Goal: Task Accomplishment & Management: Manage account settings

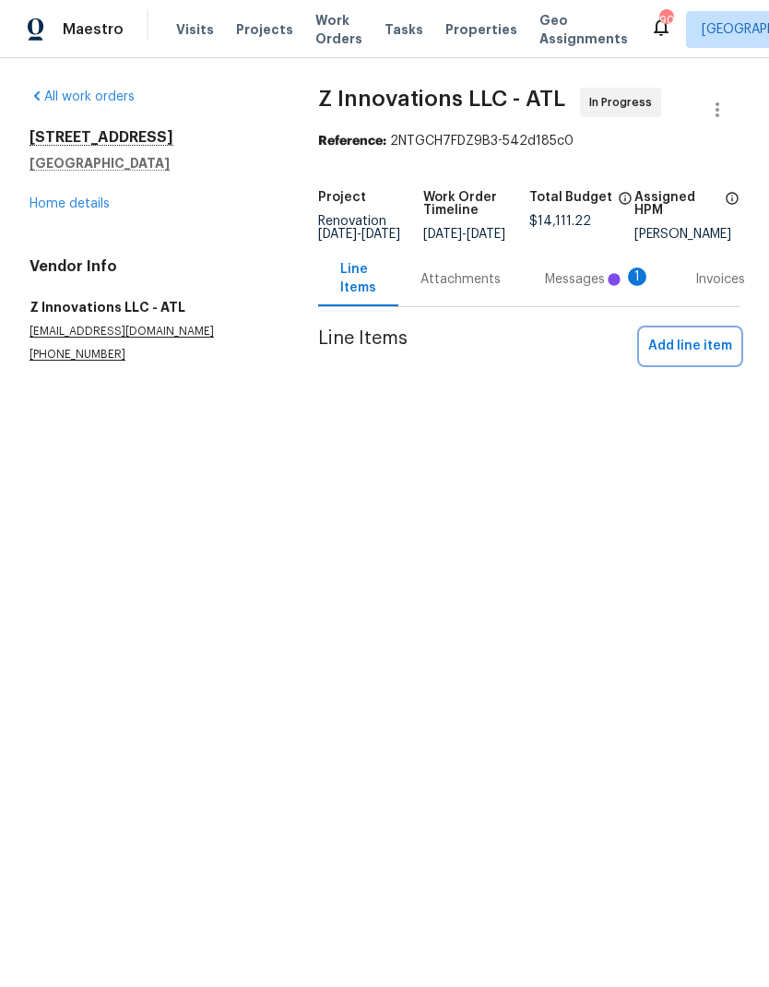
click at [699, 357] on span "Add line item" at bounding box center [690, 346] width 84 height 23
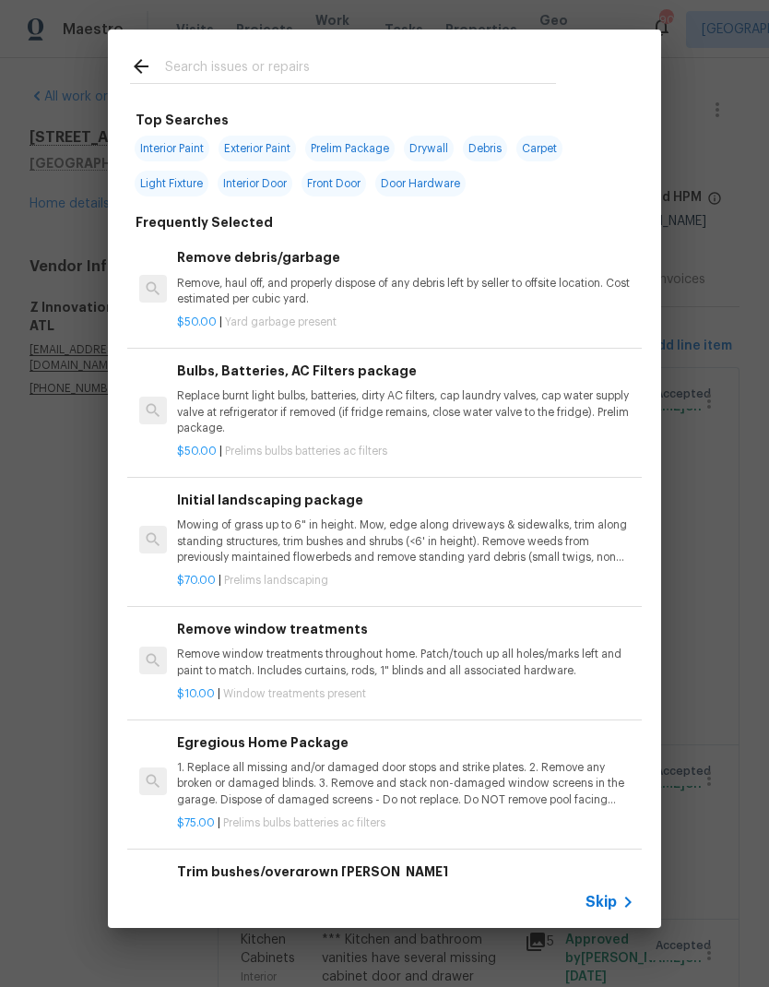
click at [302, 60] on input "text" at bounding box center [360, 69] width 391 height 28
click at [729, 476] on div "Top Searches Interior Paint Exterior Paint Prelim Package Drywall Debris Carpet…" at bounding box center [384, 478] width 769 height 957
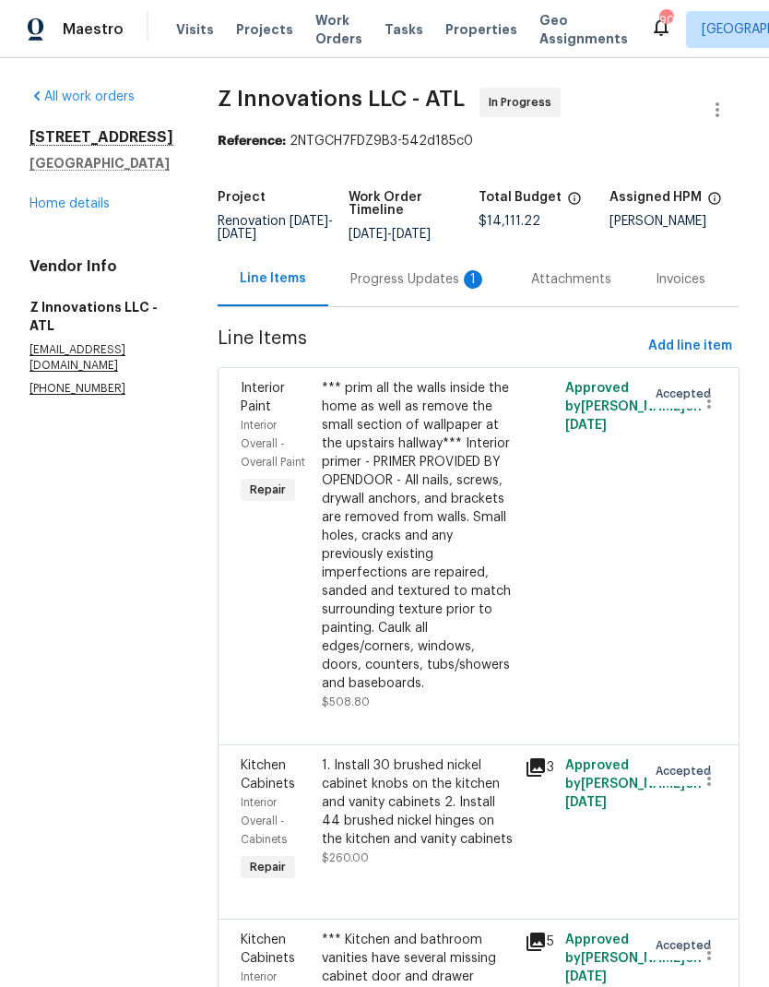
click at [439, 280] on div "Progress Updates 1" at bounding box center [418, 279] width 136 height 18
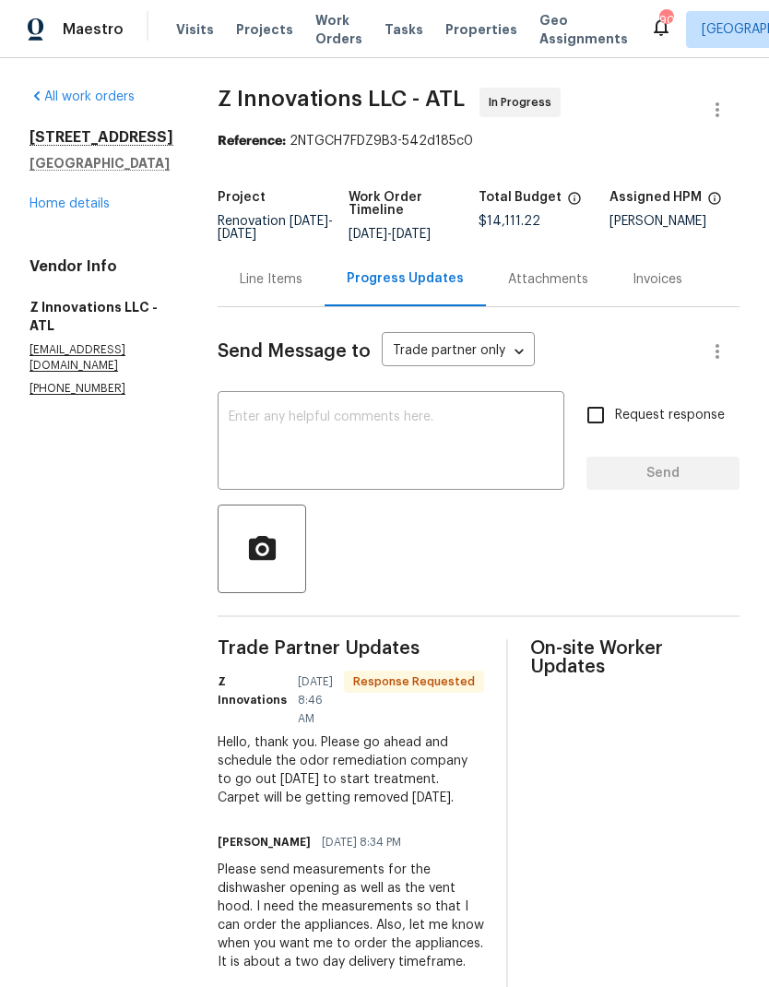
click at [425, 421] on textarea at bounding box center [391, 442] width 325 height 65
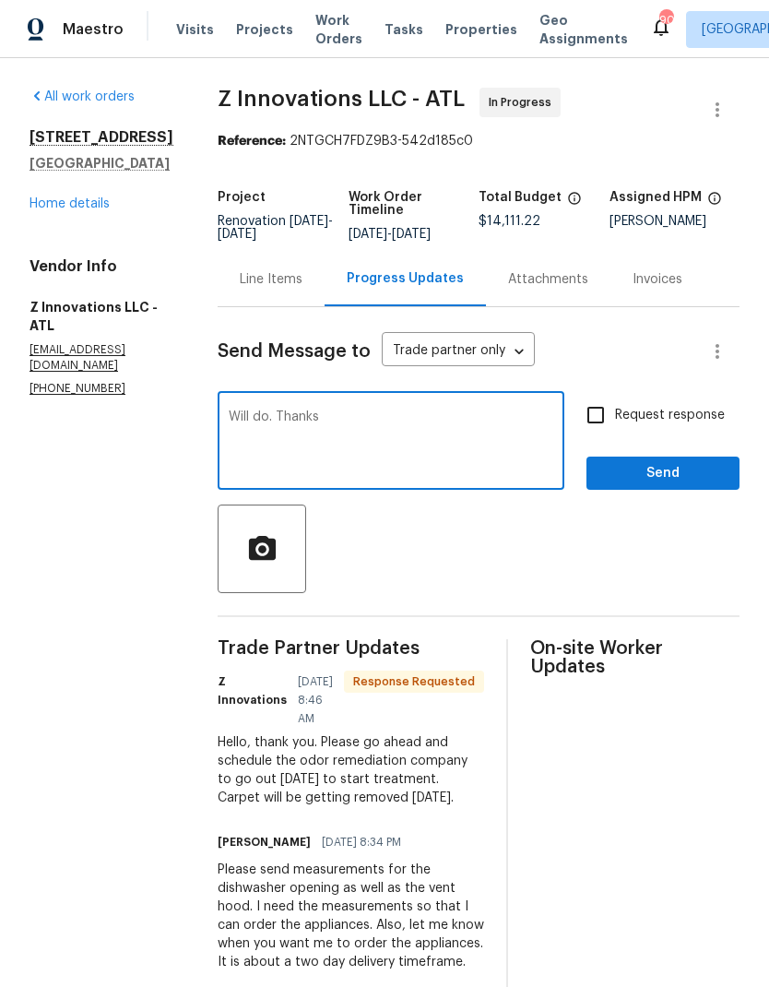
type textarea "Will do. Thanks"
click at [670, 476] on span "Send" at bounding box center [663, 473] width 124 height 23
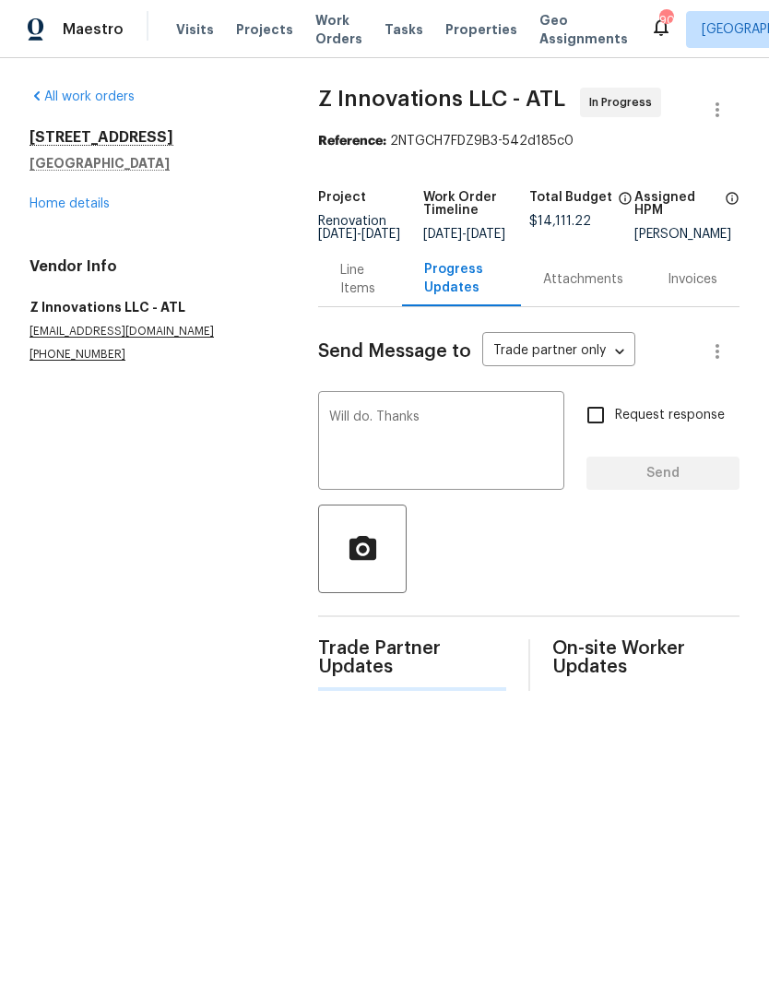
click at [350, 296] on div "Line Items" at bounding box center [360, 279] width 40 height 37
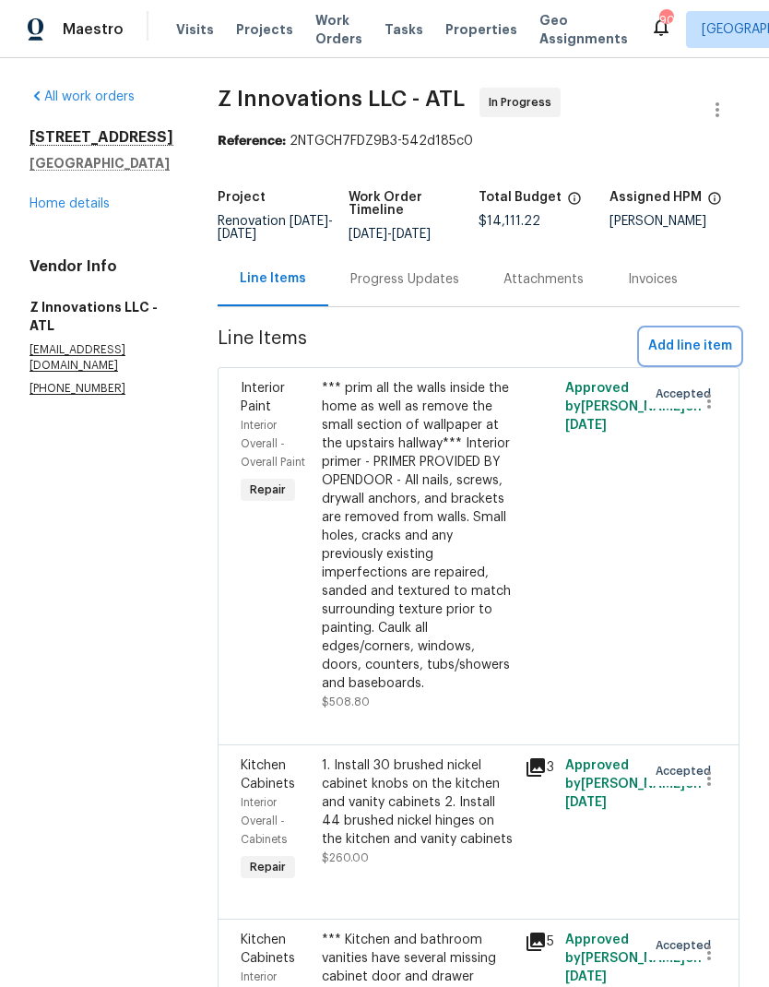
click at [711, 351] on span "Add line item" at bounding box center [690, 346] width 84 height 23
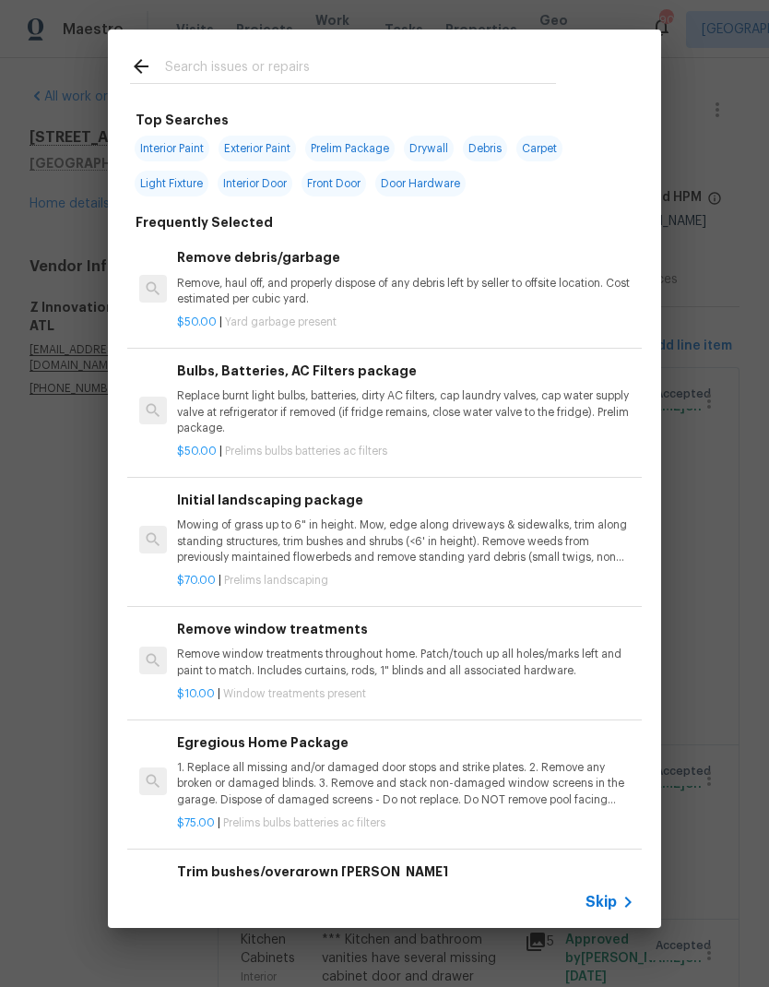
click at [290, 65] on input "text" at bounding box center [360, 69] width 391 height 28
type input "Door hardware"
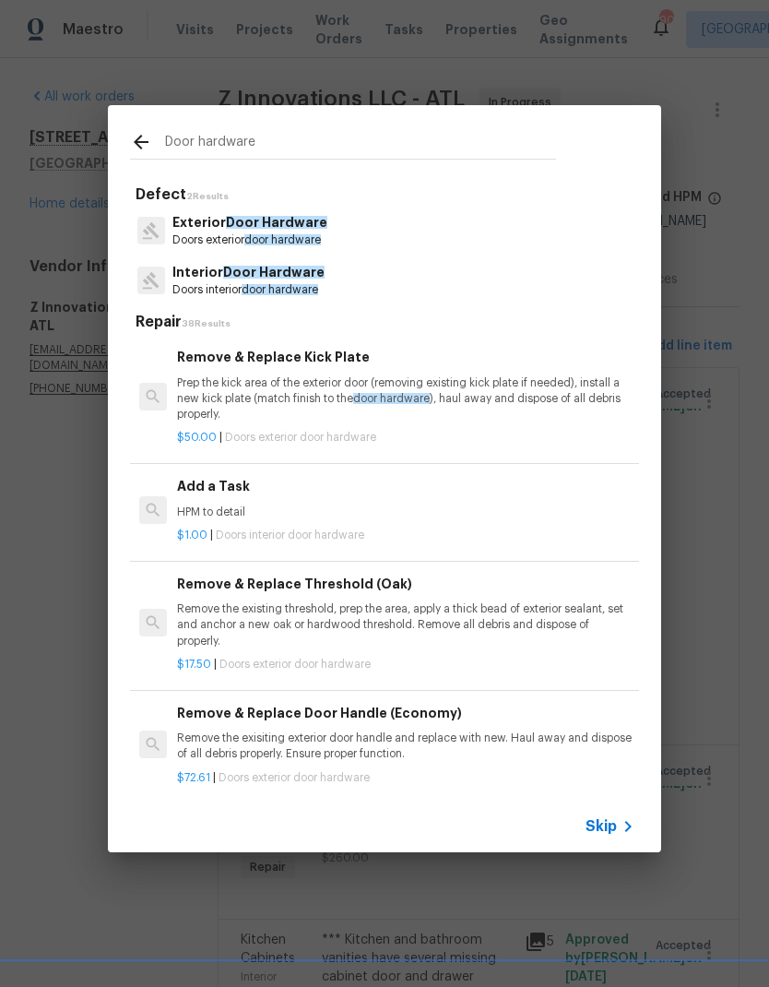
click at [311, 279] on p "Interior Door Hardware" at bounding box center [248, 272] width 152 height 19
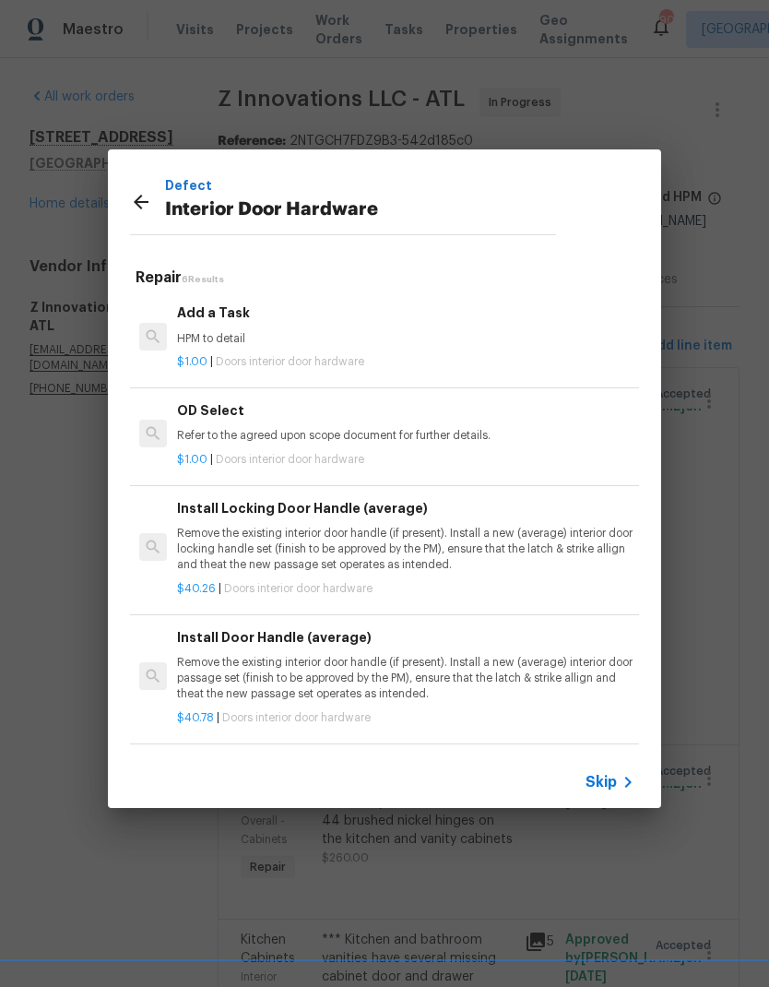
click at [428, 662] on p "Remove the existing interior door handle (if present). Install a new (average) …" at bounding box center [405, 678] width 457 height 47
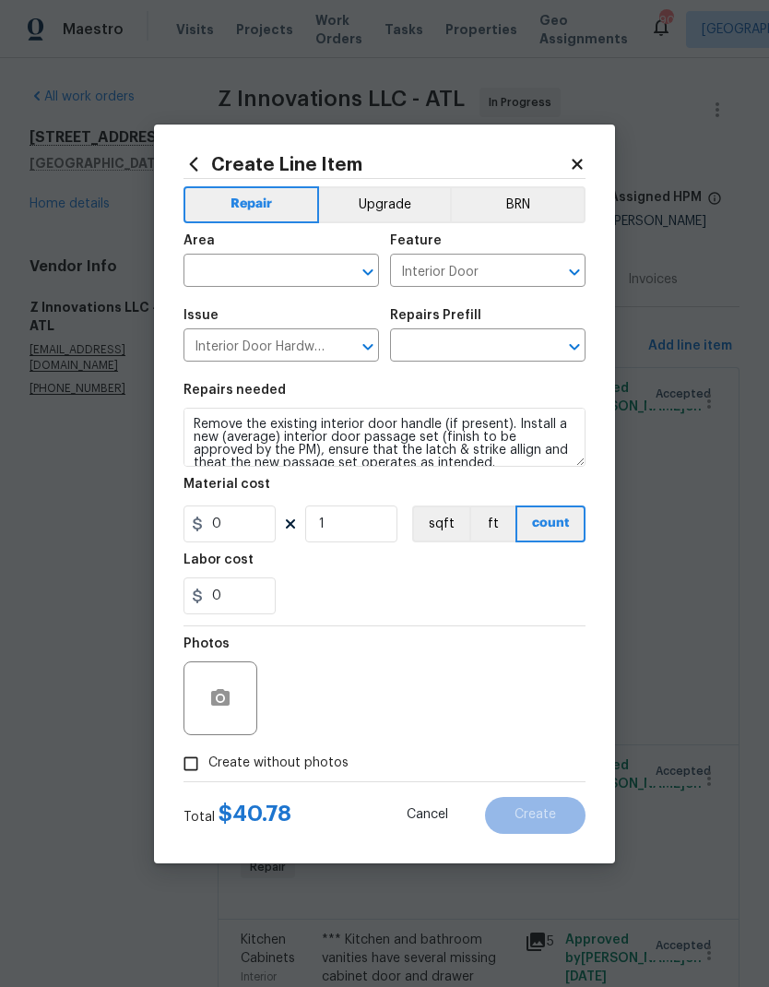
type input "Install Door Handle (average) $40.78"
click at [267, 526] on input "40.78" at bounding box center [230, 523] width 92 height 37
type input "45"
click at [373, 530] on input "1" at bounding box center [351, 523] width 92 height 37
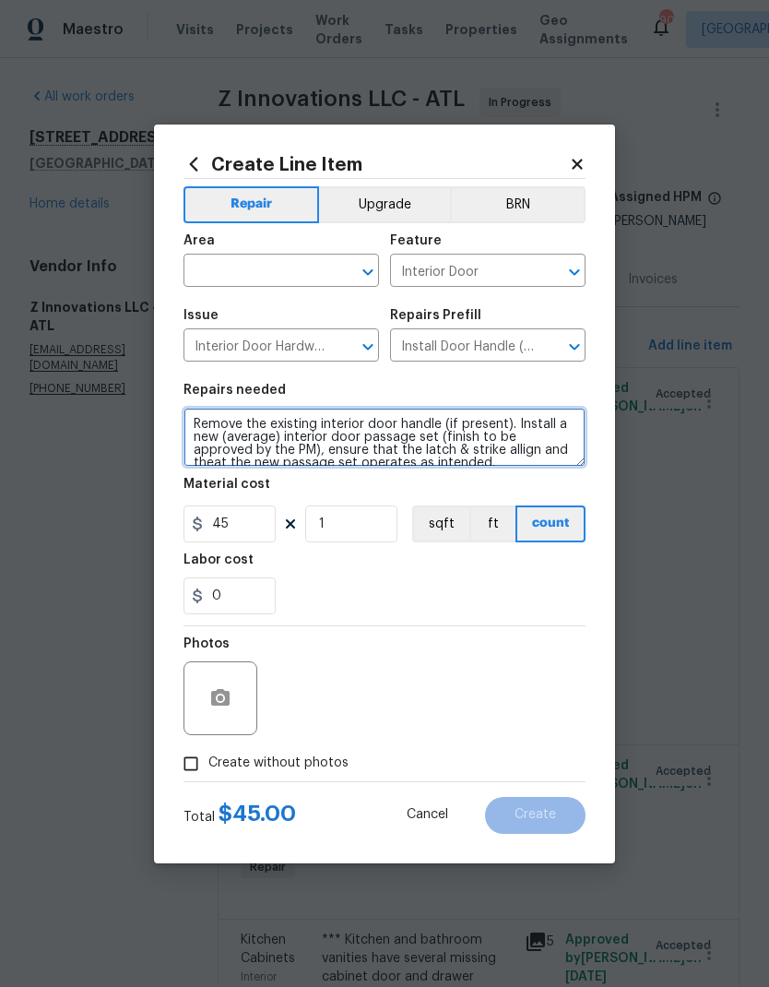
click at [198, 421] on textarea "Remove the existing interior door handle (if present). Install a new (average) …" at bounding box center [385, 437] width 402 height 59
click at [233, 420] on textarea "Remove the existing interior door handle (if present). Install a new (average) …" at bounding box center [385, 437] width 402 height 59
click at [300, 429] on textarea "*** install all new door knobs and hinges Remove the existing interior door han…" at bounding box center [385, 437] width 402 height 59
click at [545, 429] on textarea "*** install all new brushed nickel door knobs and hinges Remove the existing in…" at bounding box center [385, 437] width 402 height 59
type textarea "*** install all new brushed nickel door knobs and hinges*** Remove the existing…"
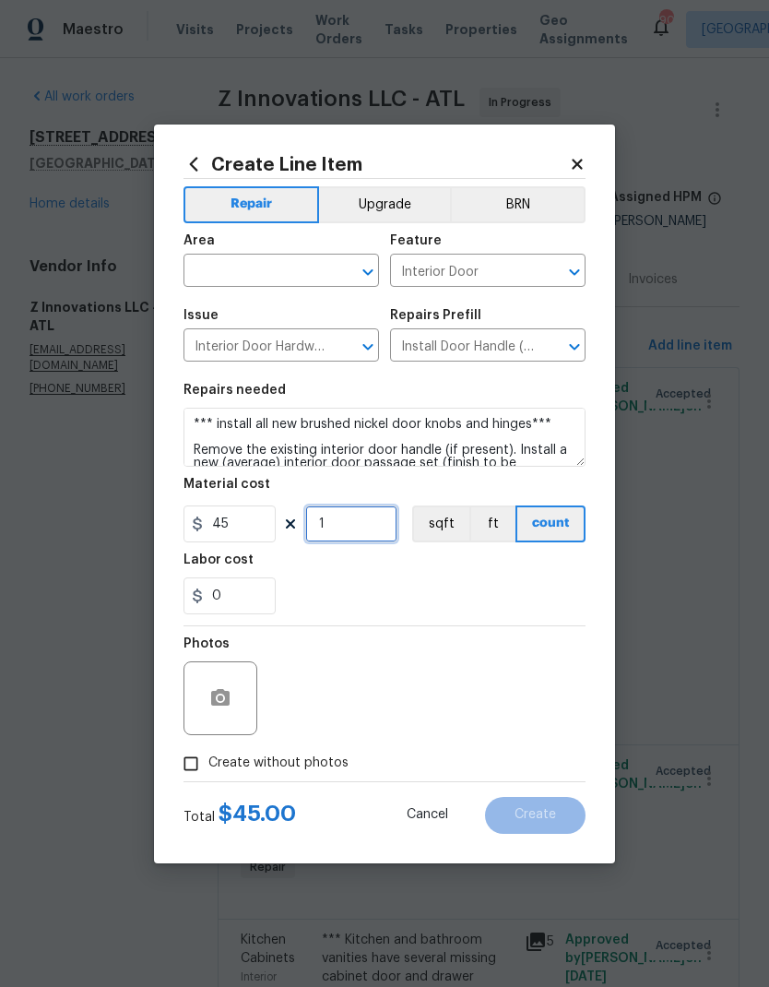
click at [364, 535] on input "1" at bounding box center [351, 523] width 92 height 37
type input "13"
click at [303, 276] on input "text" at bounding box center [256, 272] width 144 height 29
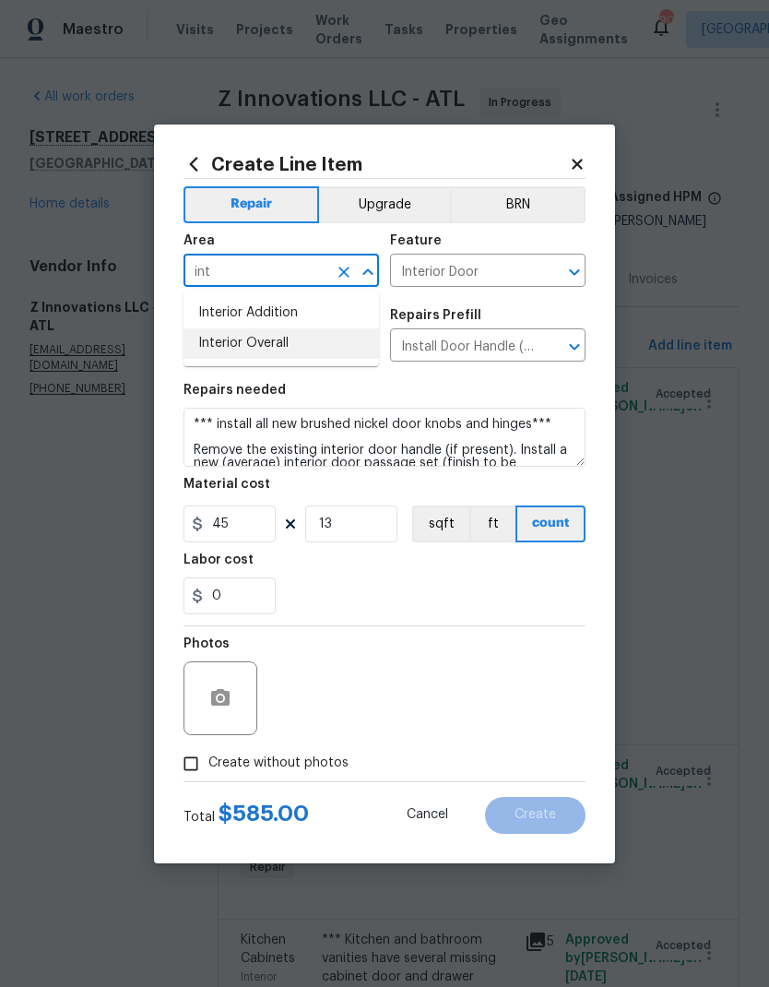
click at [287, 350] on li "Interior Overall" at bounding box center [282, 343] width 196 height 30
type input "Interior Overall"
click at [232, 693] on button "button" at bounding box center [220, 698] width 44 height 44
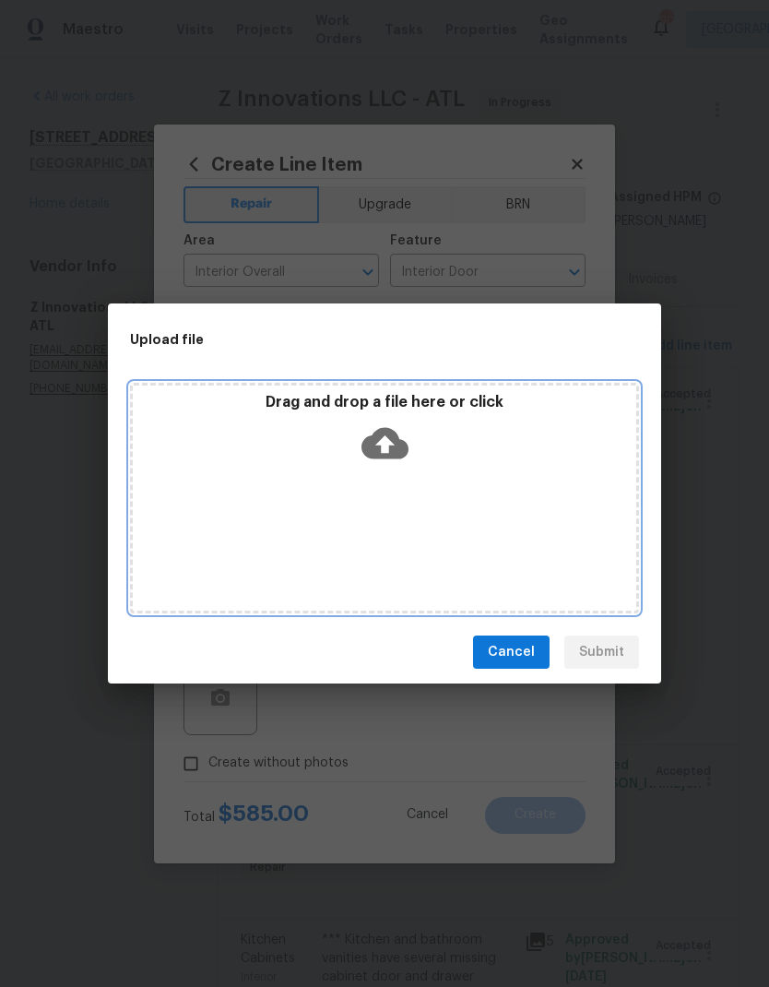
click at [398, 437] on icon at bounding box center [385, 443] width 47 height 31
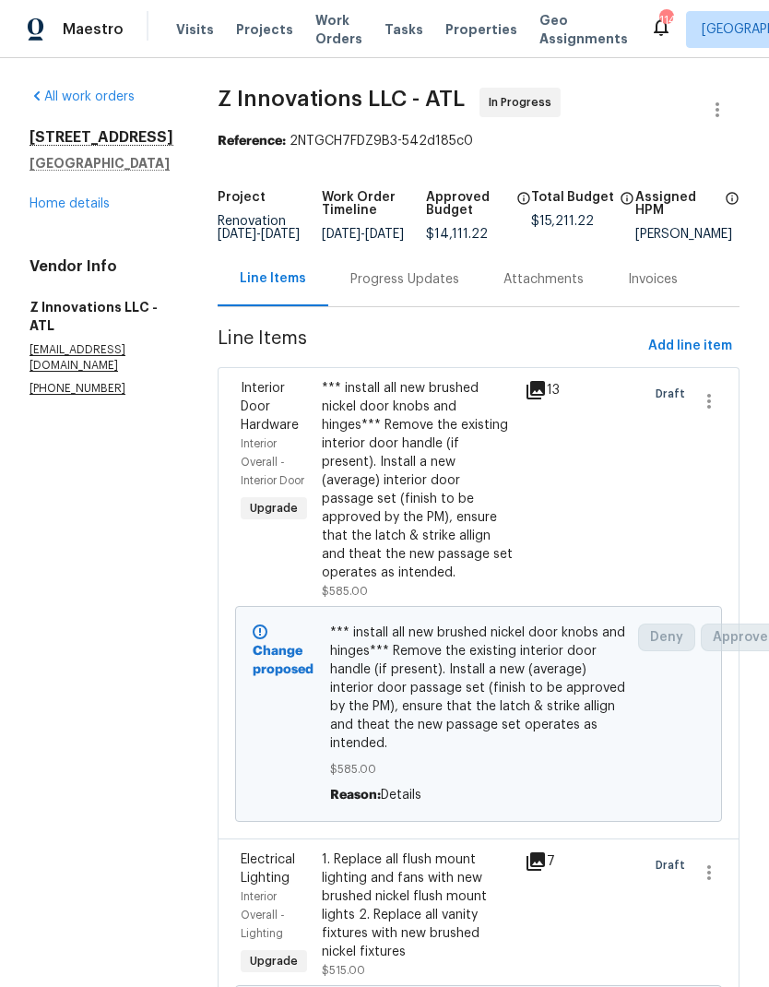
click at [97, 210] on link "Home details" at bounding box center [70, 203] width 80 height 13
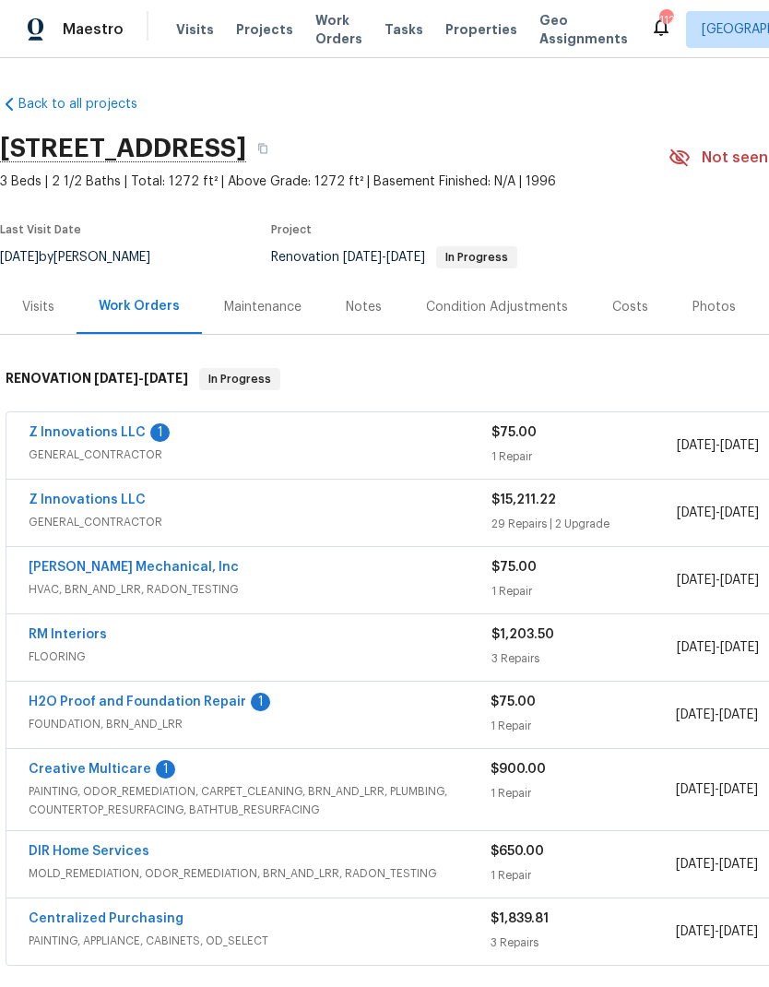
click at [124, 427] on link "Z Innovations LLC" at bounding box center [87, 432] width 117 height 13
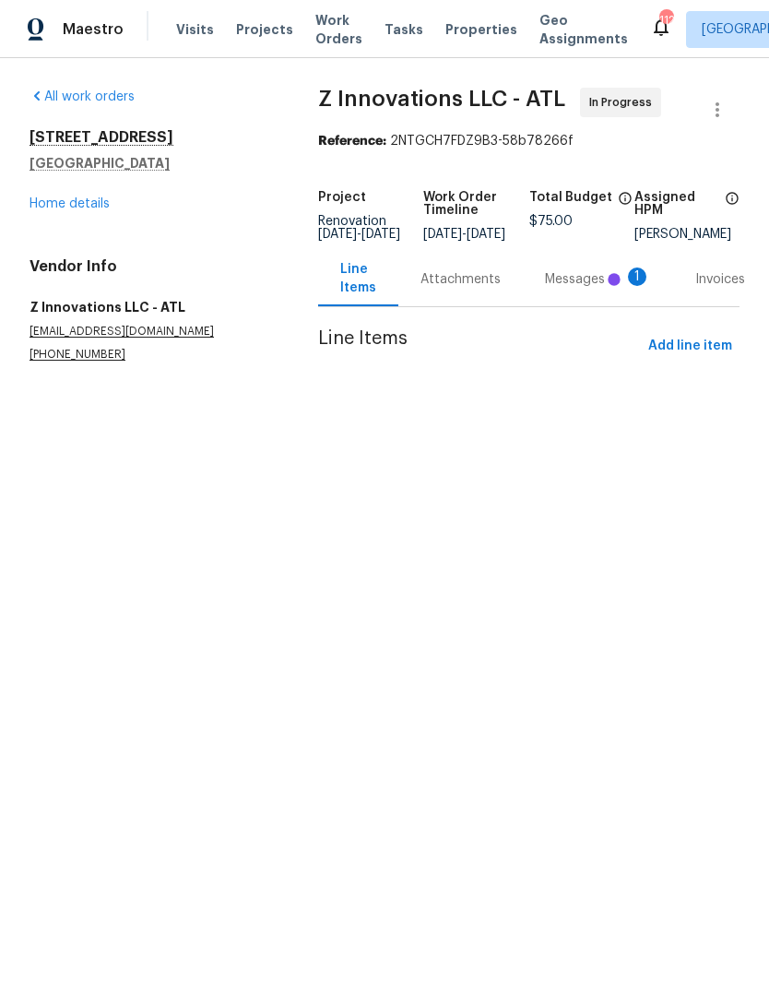
click at [575, 289] on div "Messages 1" at bounding box center [598, 279] width 106 height 18
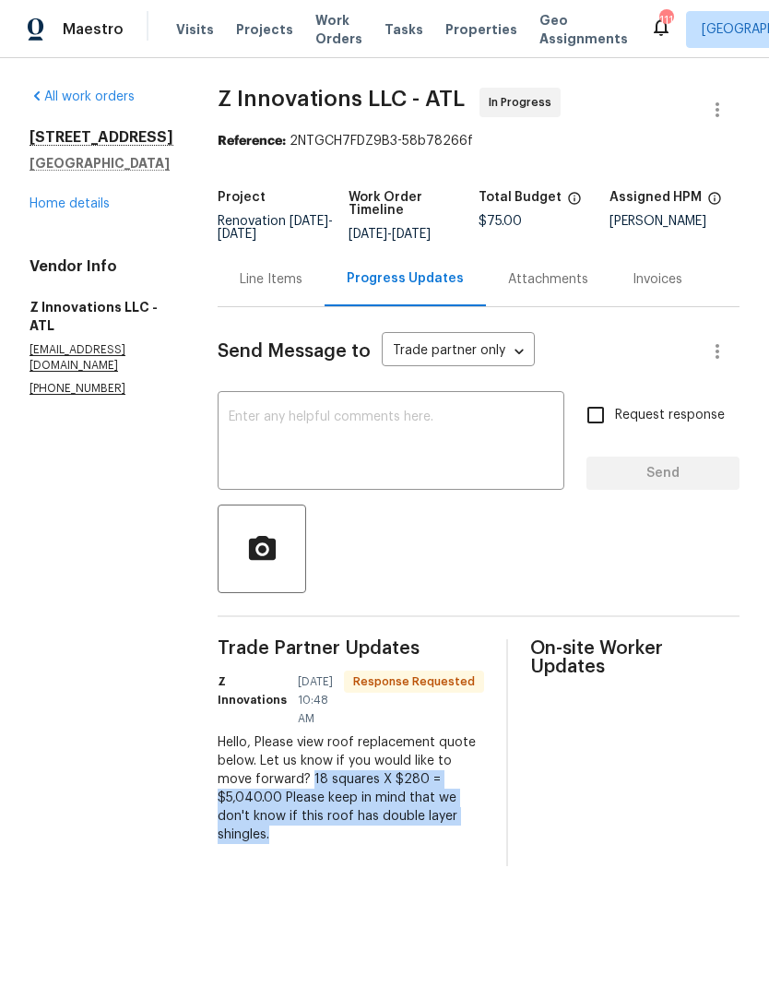
copy div "18 squares X $280 = $5,040.00 Please keep in mind that we don't know if this ro…"
click at [275, 284] on div "Line Items" at bounding box center [271, 279] width 63 height 18
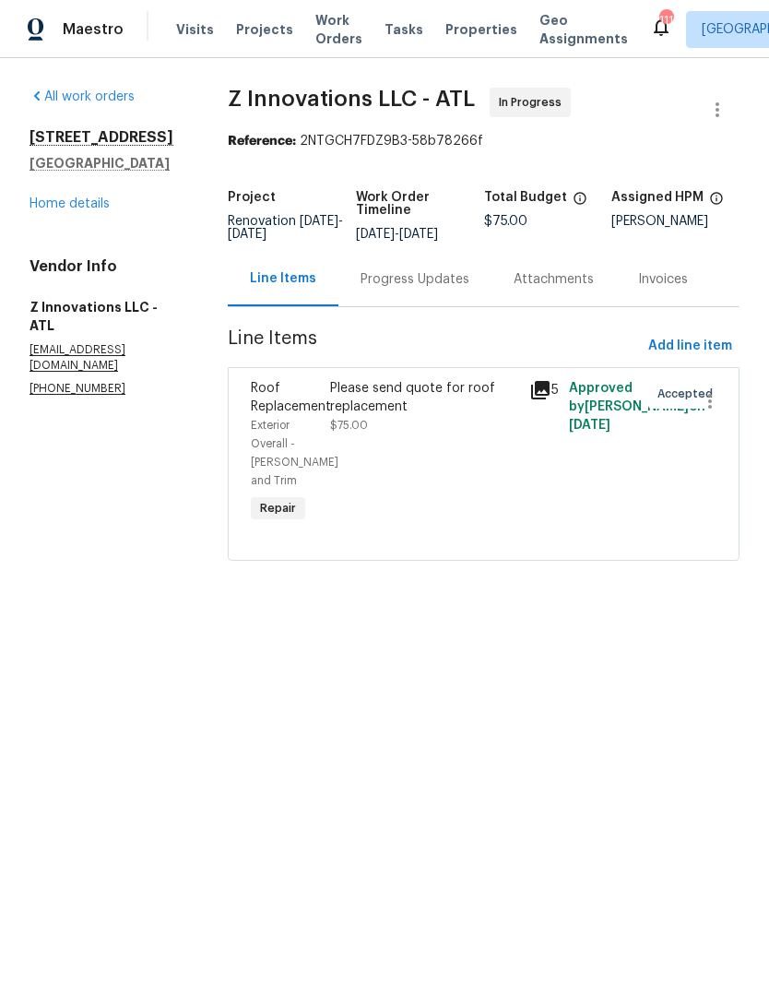
click at [423, 404] on div "Please send quote for roof replacement" at bounding box center [423, 397] width 187 height 37
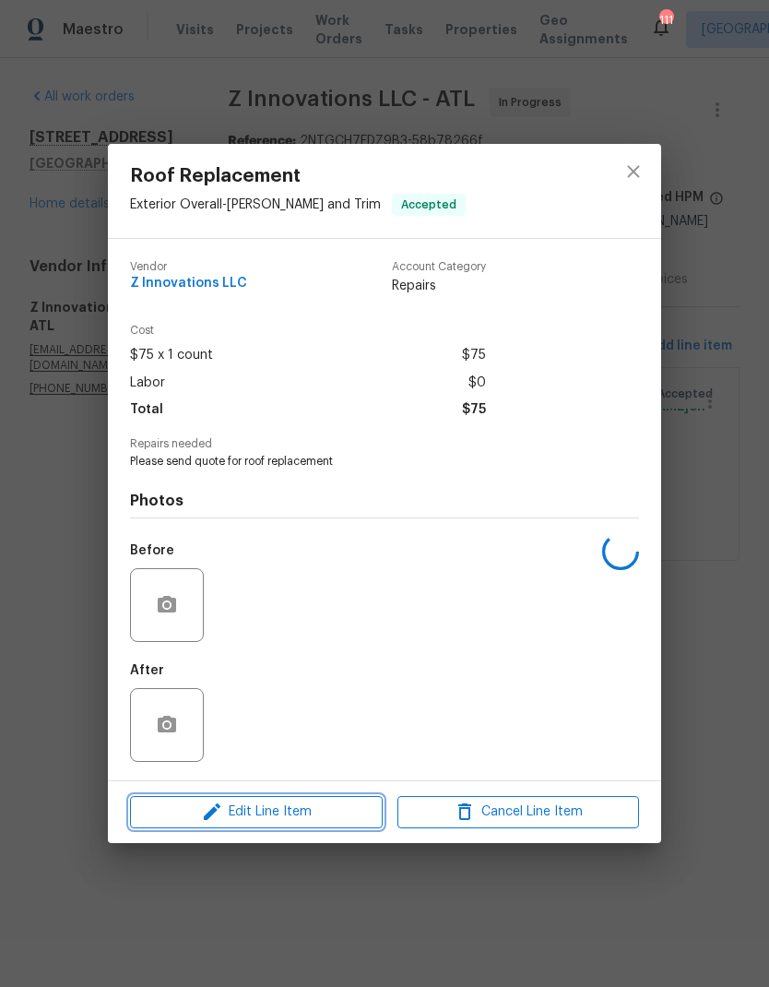
click at [341, 820] on span "Edit Line Item" at bounding box center [257, 811] width 242 height 23
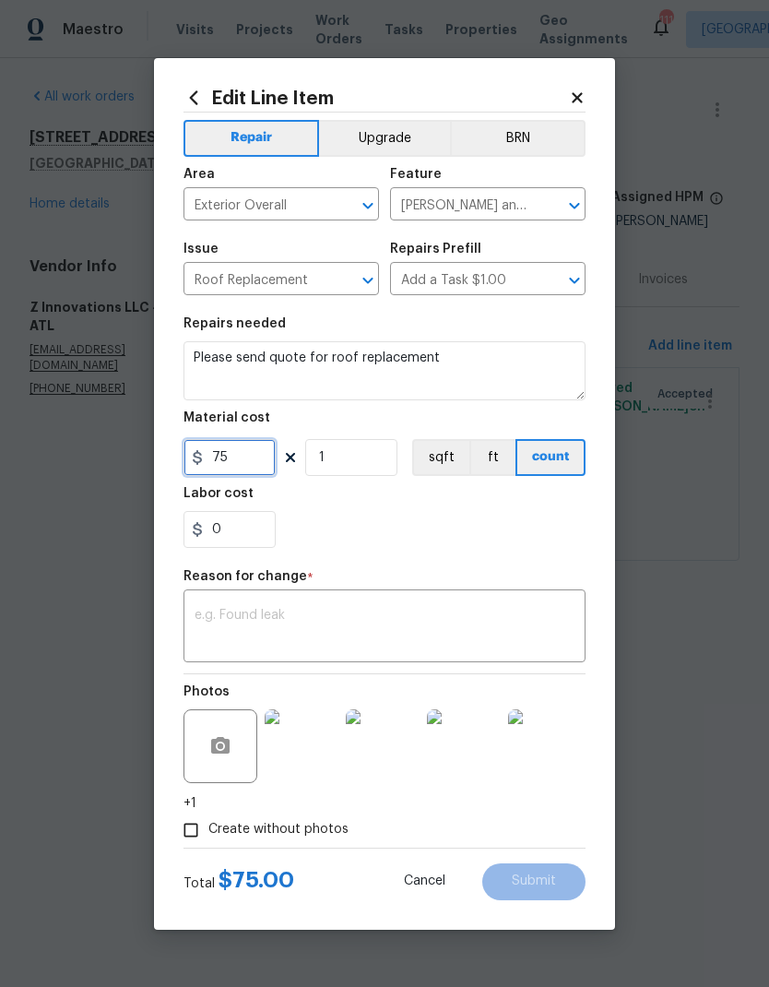
click at [264, 458] on input "75" at bounding box center [230, 457] width 92 height 37
type input "5040"
click at [293, 612] on textarea at bounding box center [385, 628] width 380 height 39
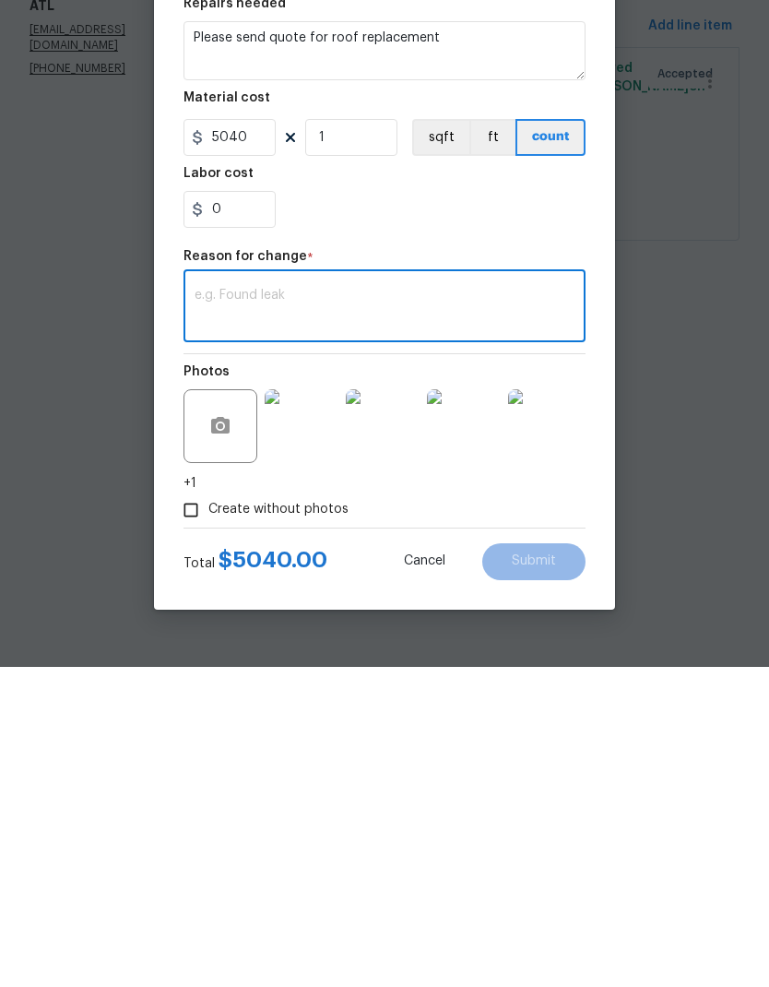
click at [266, 609] on textarea at bounding box center [385, 628] width 380 height 39
paste textarea "18 squares X $280 = $5,040.00 Please keep in mind that we don't know if this ro…"
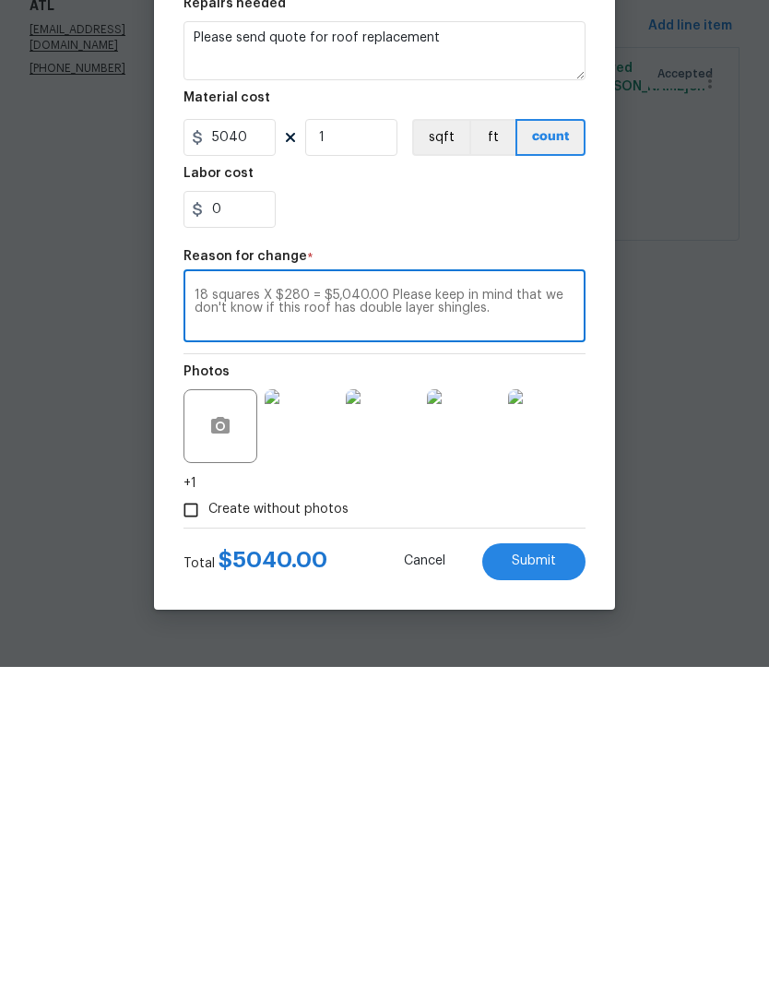
type textarea "18 squares X $280 = $5,040.00 Please keep in mind that we don't know if this ro…"
click at [558, 863] on button "Submit" at bounding box center [533, 881] width 103 height 37
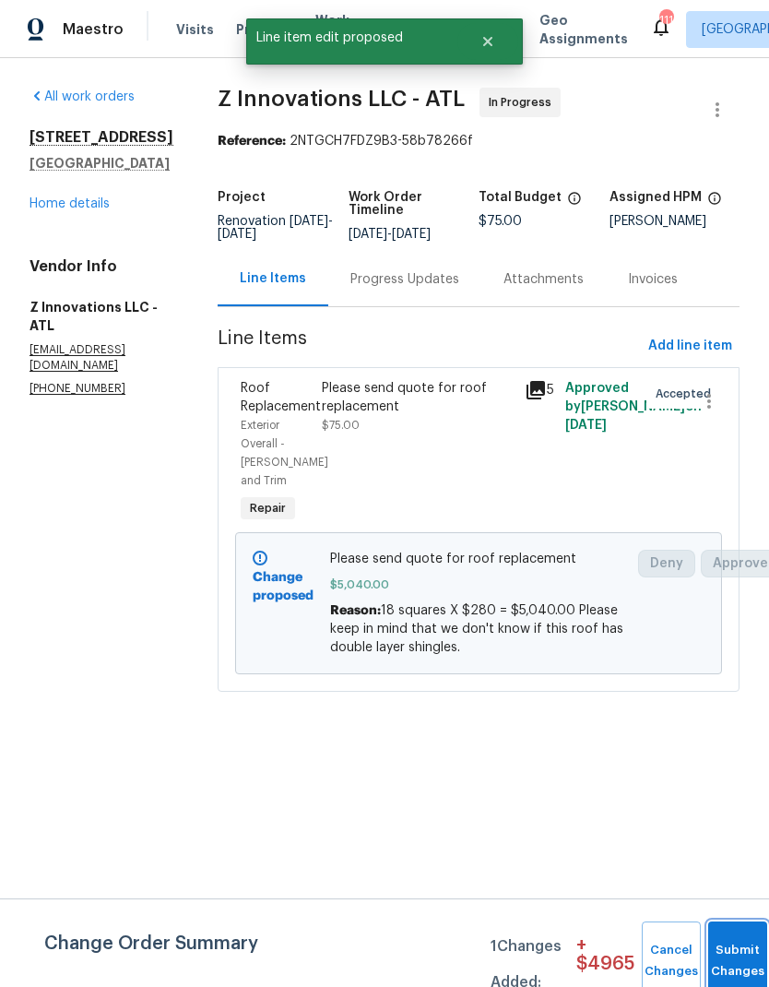
click at [736, 959] on span "Submit Changes" at bounding box center [737, 961] width 41 height 42
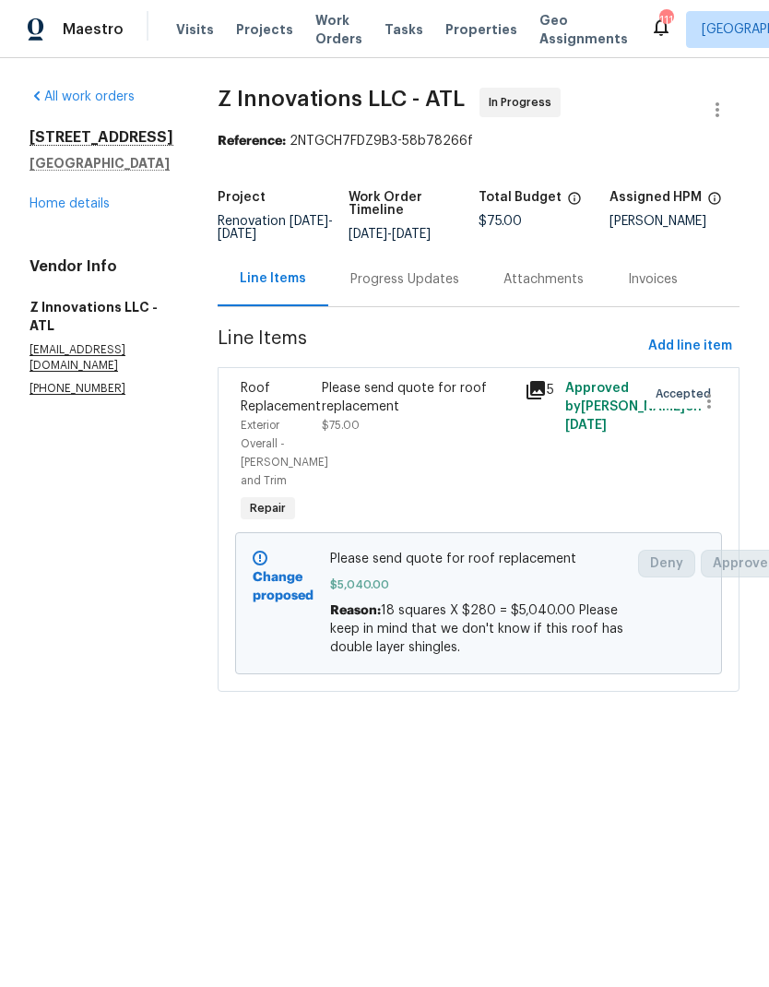
click at [98, 210] on link "Home details" at bounding box center [70, 203] width 80 height 13
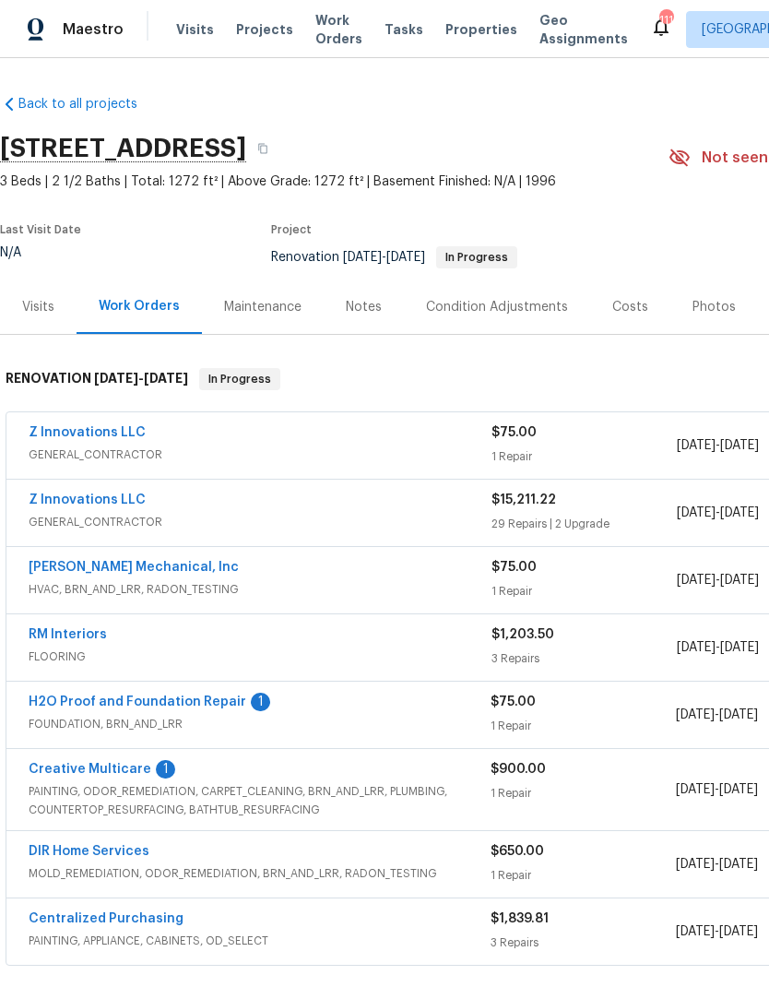
click at [133, 773] on link "Creative Multicare" at bounding box center [90, 769] width 123 height 13
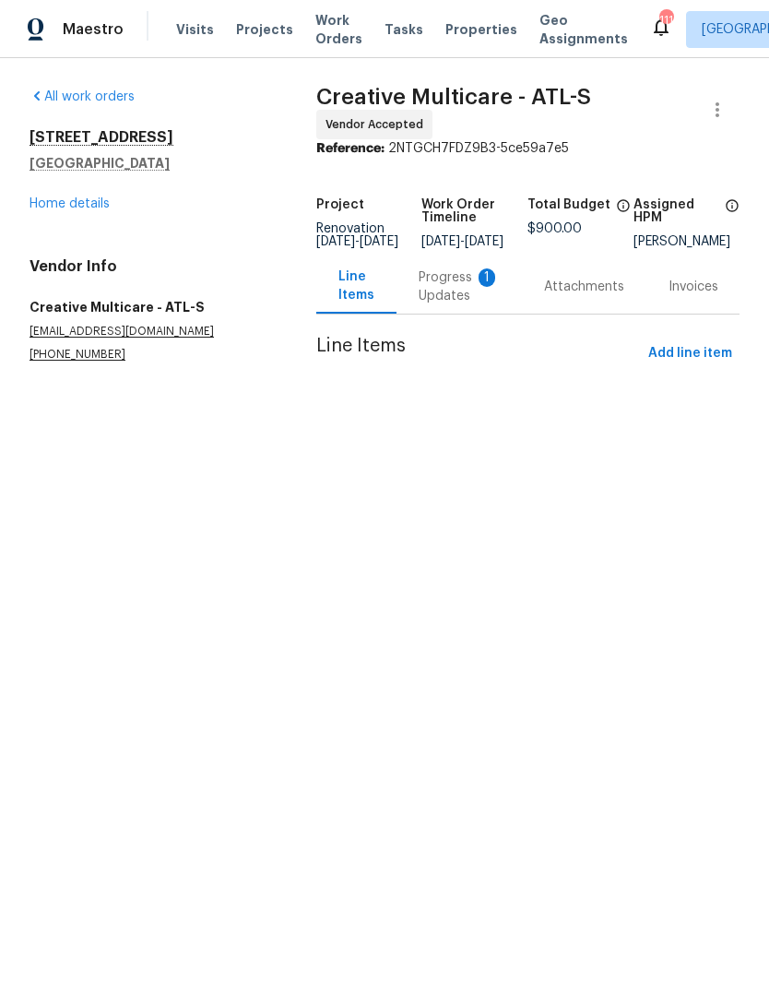
click at [458, 300] on div "Progress Updates 1" at bounding box center [459, 286] width 81 height 37
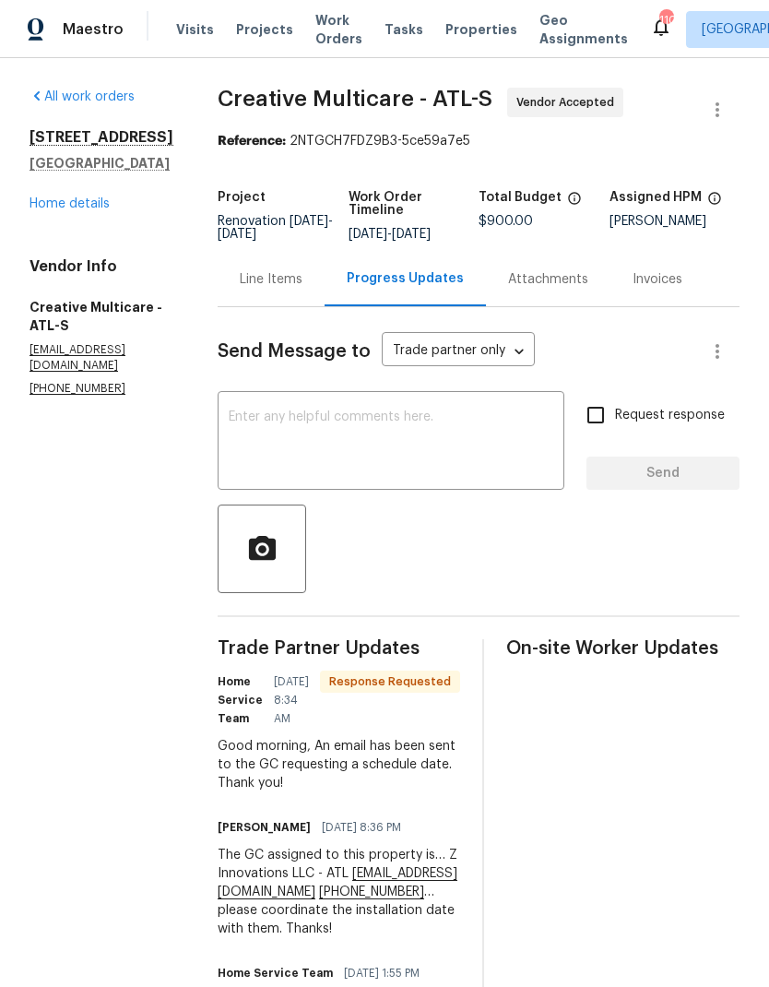
click at [395, 429] on textarea at bounding box center [391, 442] width 325 height 65
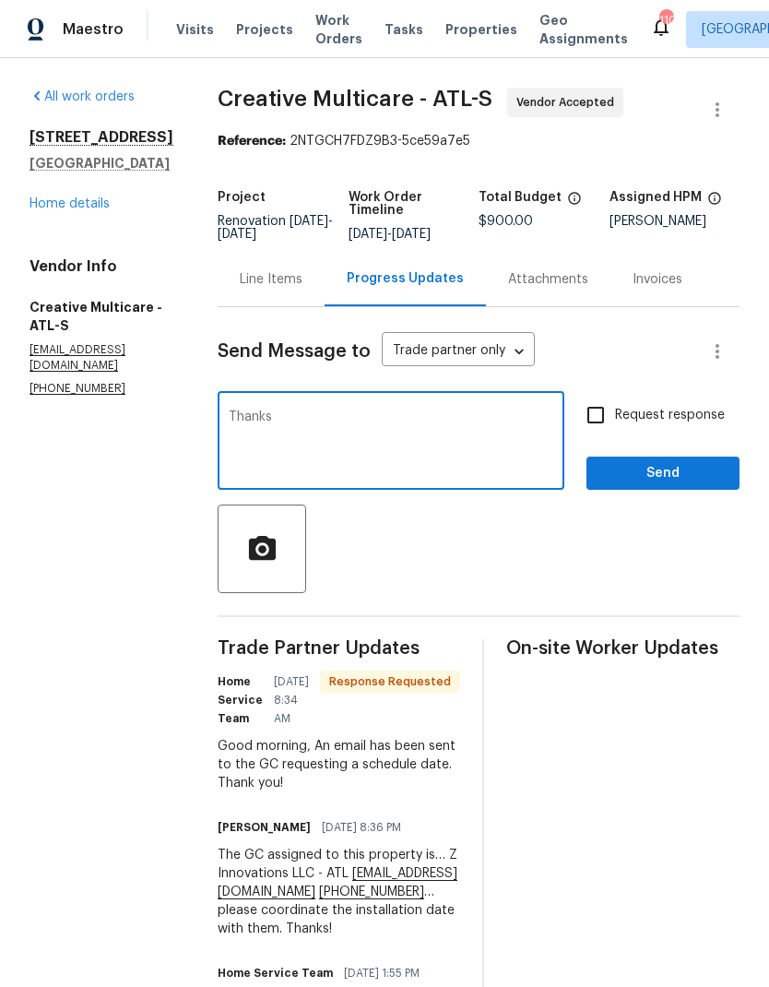
type textarea "Thanks"
click at [683, 485] on span "Send" at bounding box center [663, 473] width 124 height 23
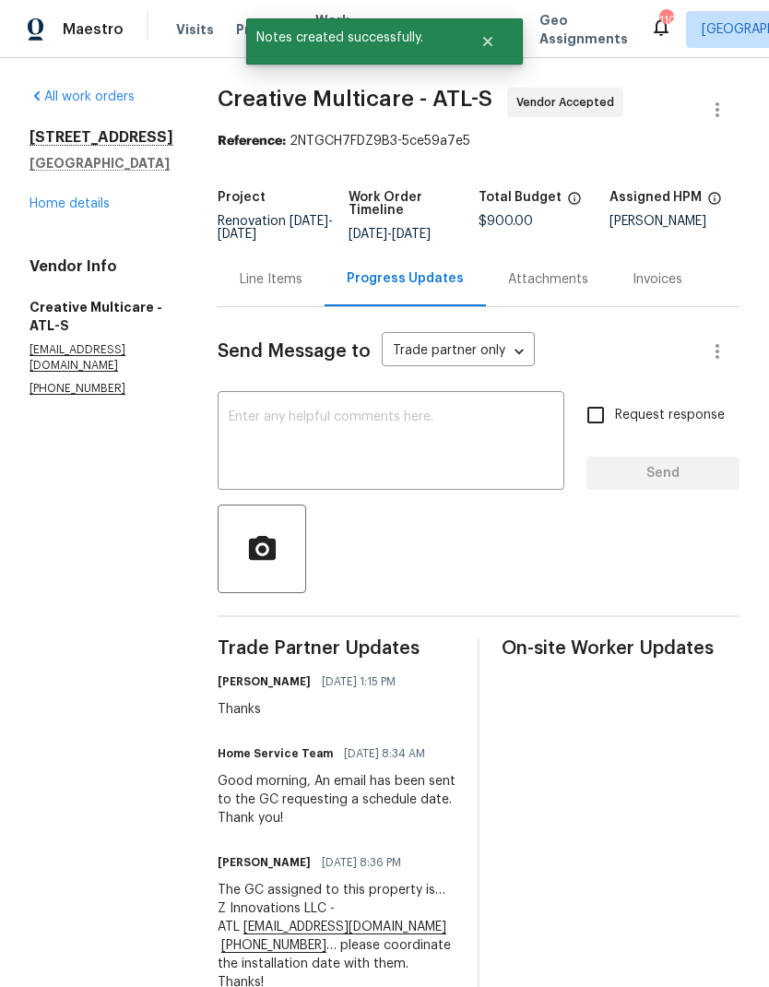
click at [101, 203] on link "Home details" at bounding box center [70, 203] width 80 height 13
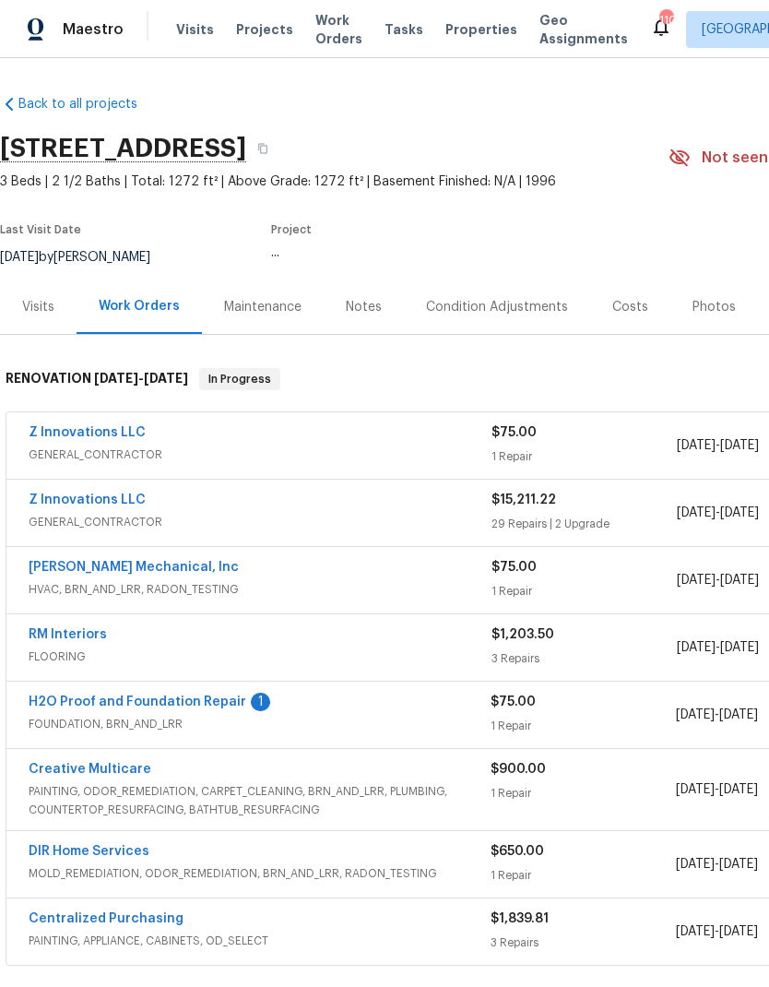
click at [181, 695] on link "H2O Proof and Foundation Repair" at bounding box center [138, 701] width 218 height 13
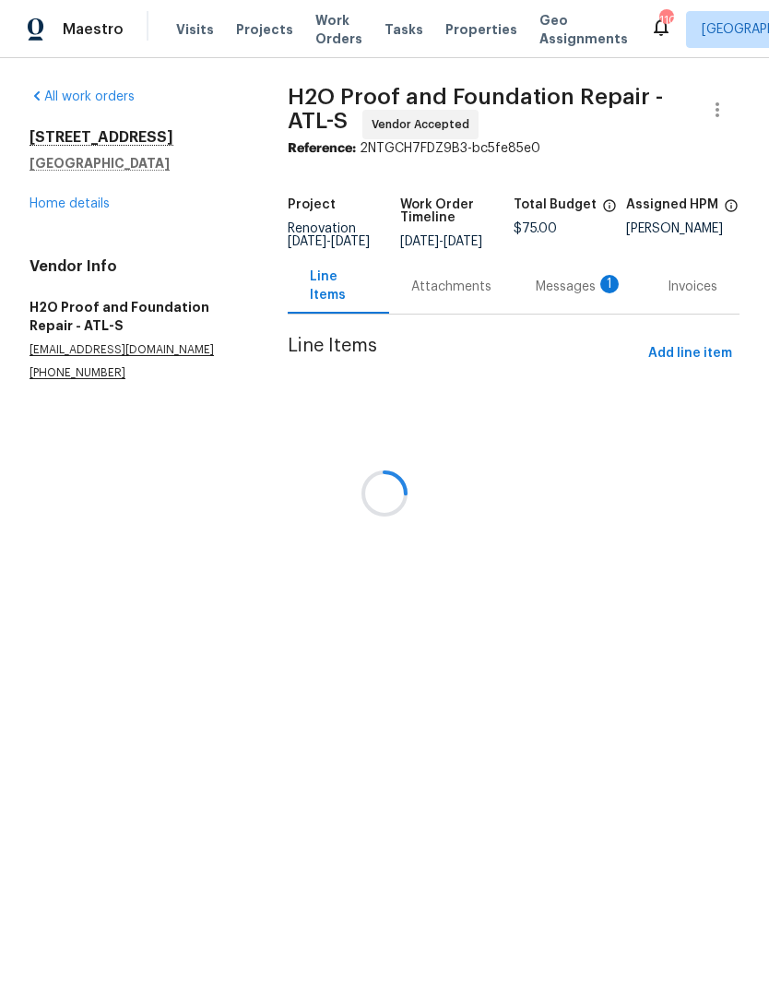
click at [579, 307] on div at bounding box center [384, 493] width 769 height 987
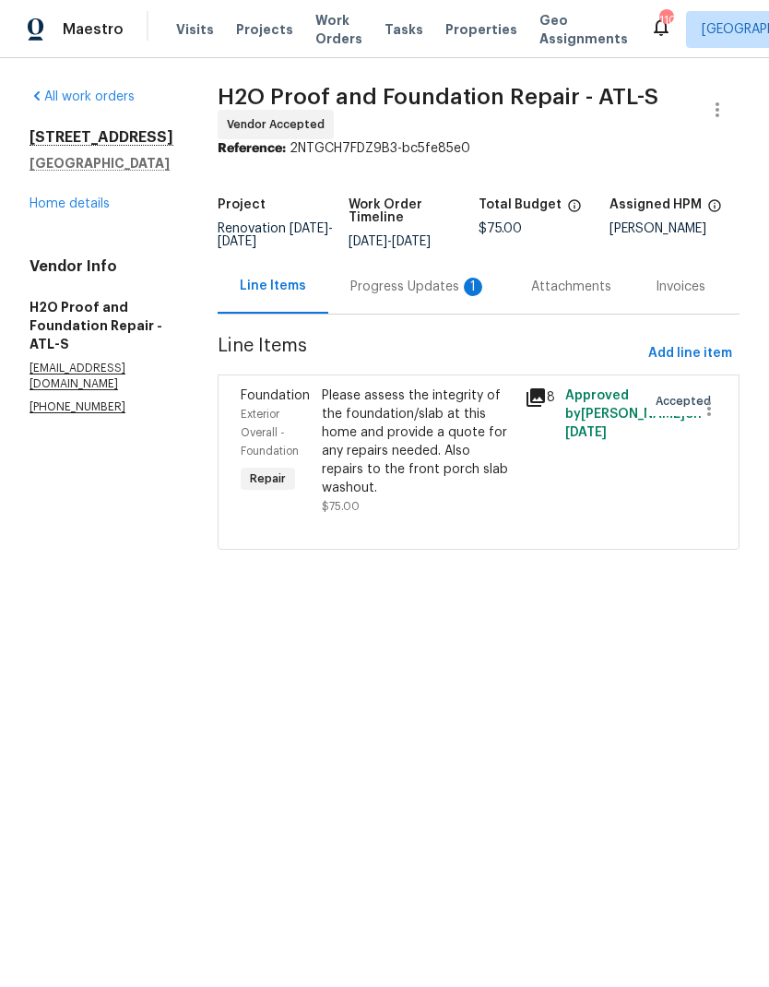
click at [396, 287] on div "Progress Updates 1" at bounding box center [418, 287] width 136 height 18
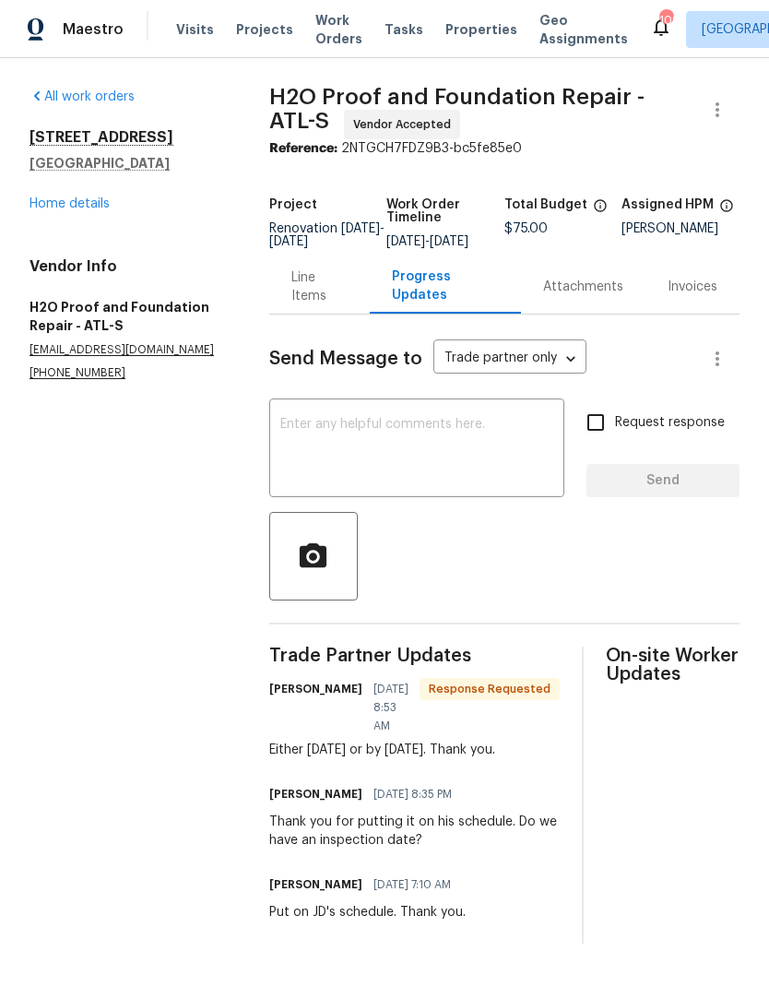
click at [417, 433] on textarea at bounding box center [416, 450] width 273 height 65
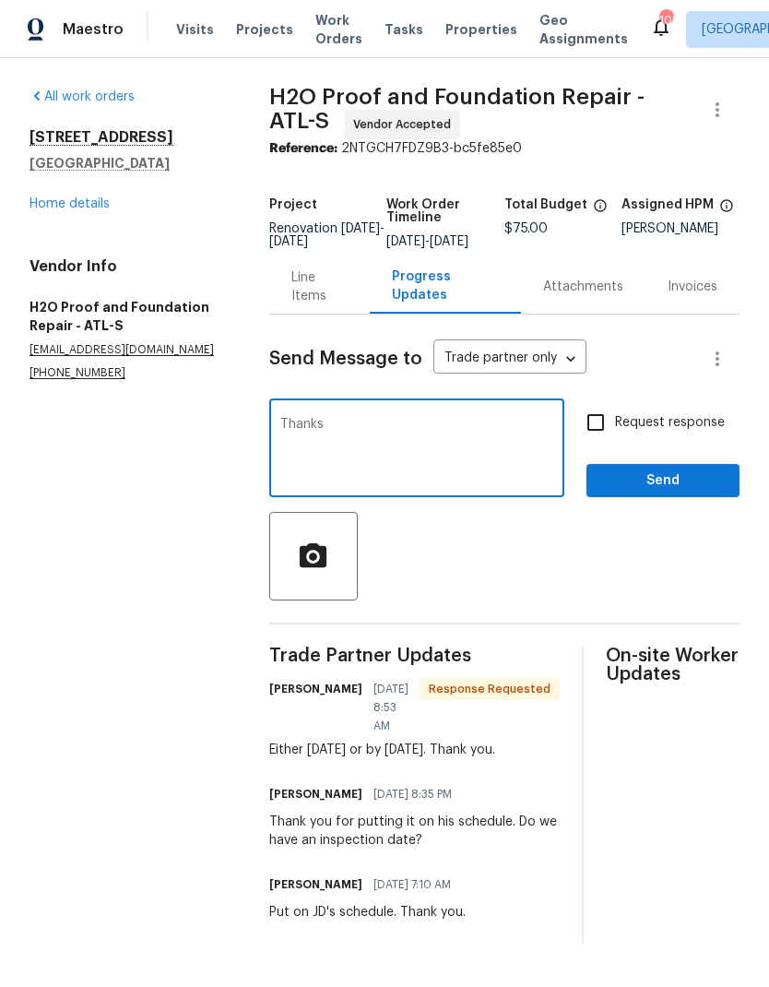
type textarea "Thanks"
click at [684, 492] on span "Send" at bounding box center [663, 480] width 124 height 23
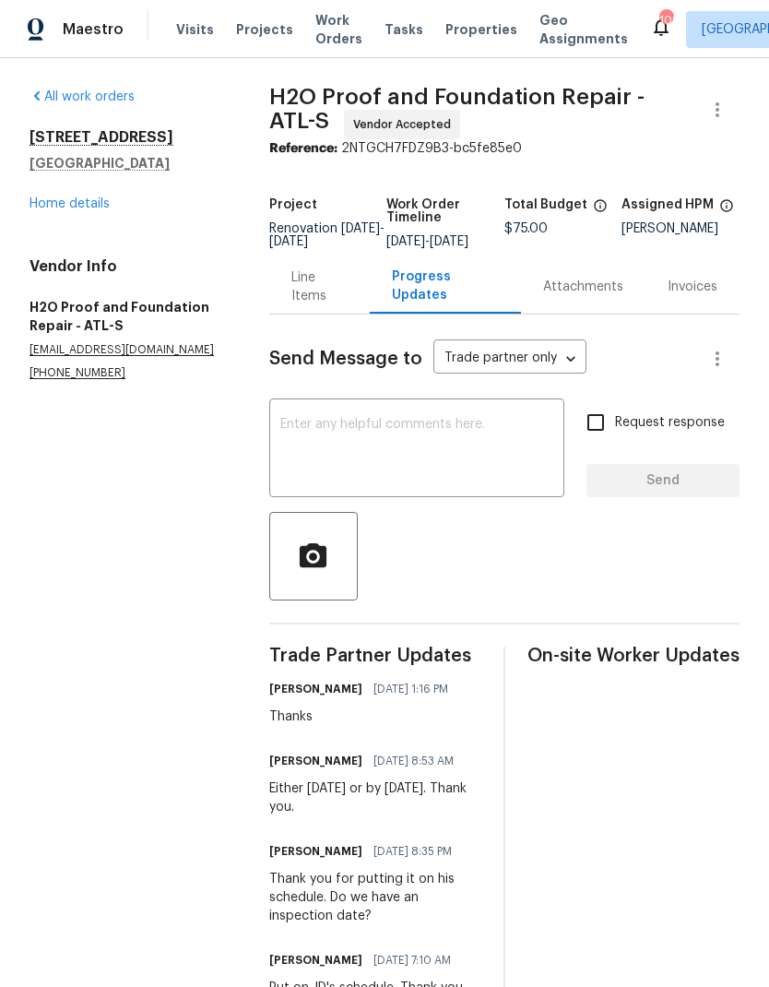
click at [93, 207] on link "Home details" at bounding box center [70, 203] width 80 height 13
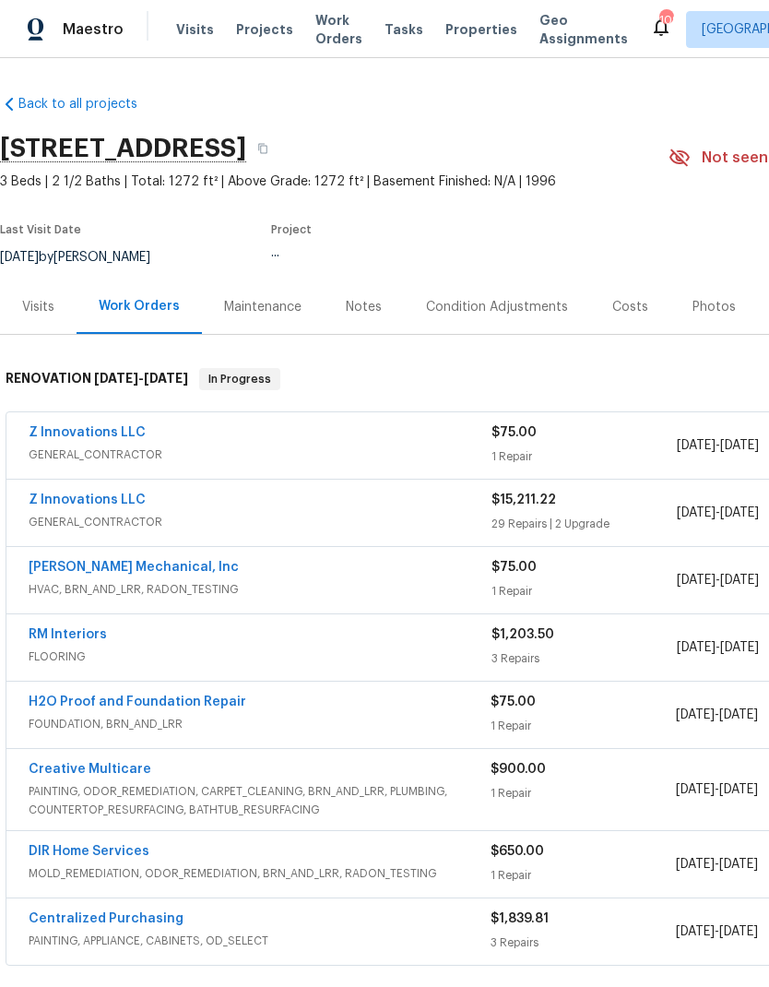
click at [627, 309] on div "Costs" at bounding box center [630, 307] width 36 height 18
